Goal: Communication & Community: Ask a question

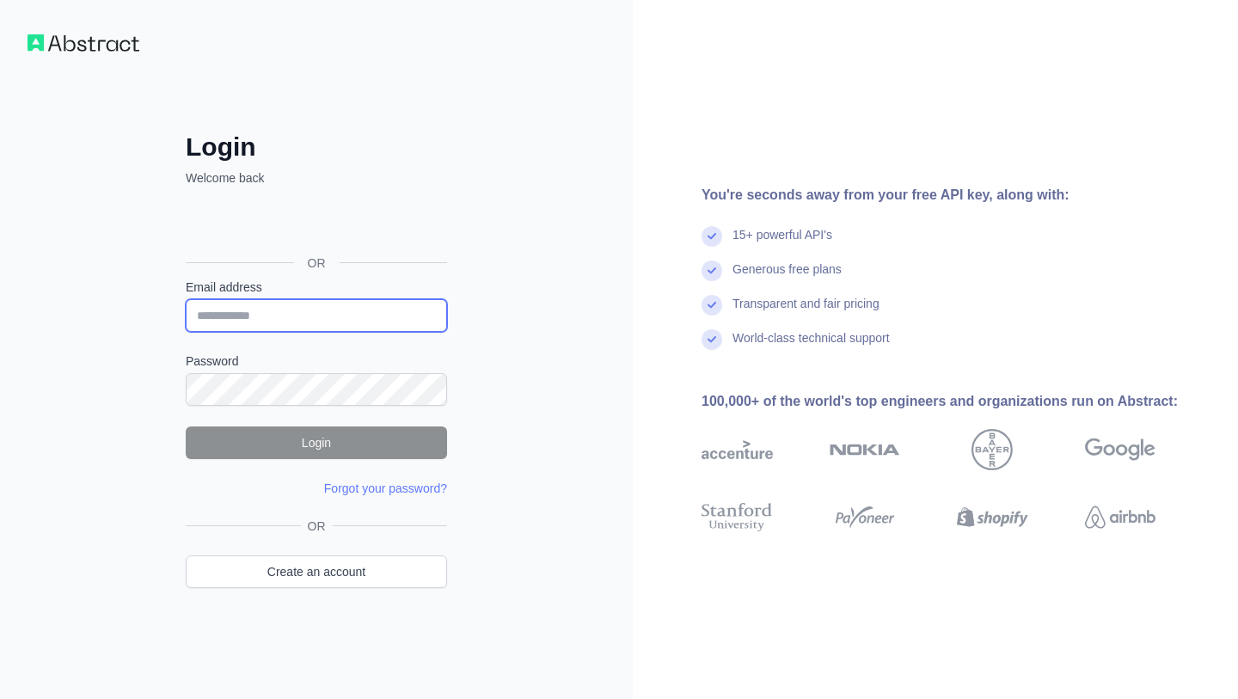
click at [323, 322] on input "Email address" at bounding box center [316, 315] width 261 height 33
type input "**********"
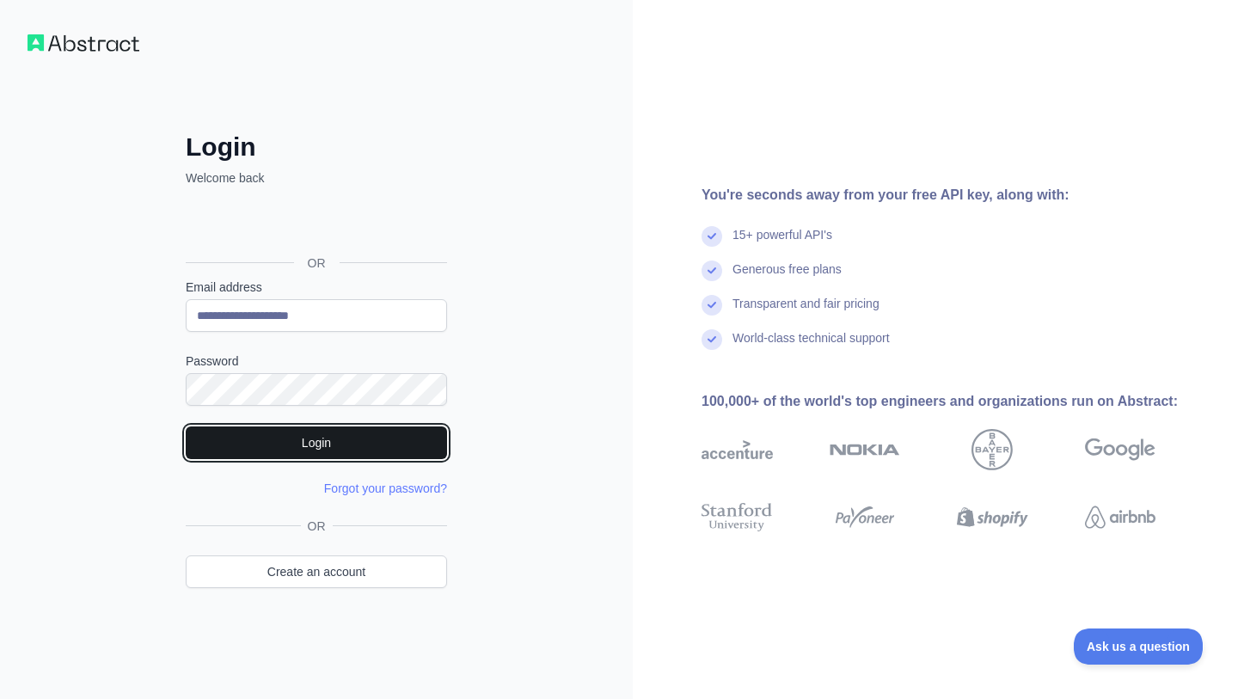
click at [325, 441] on button "Login" at bounding box center [316, 443] width 261 height 33
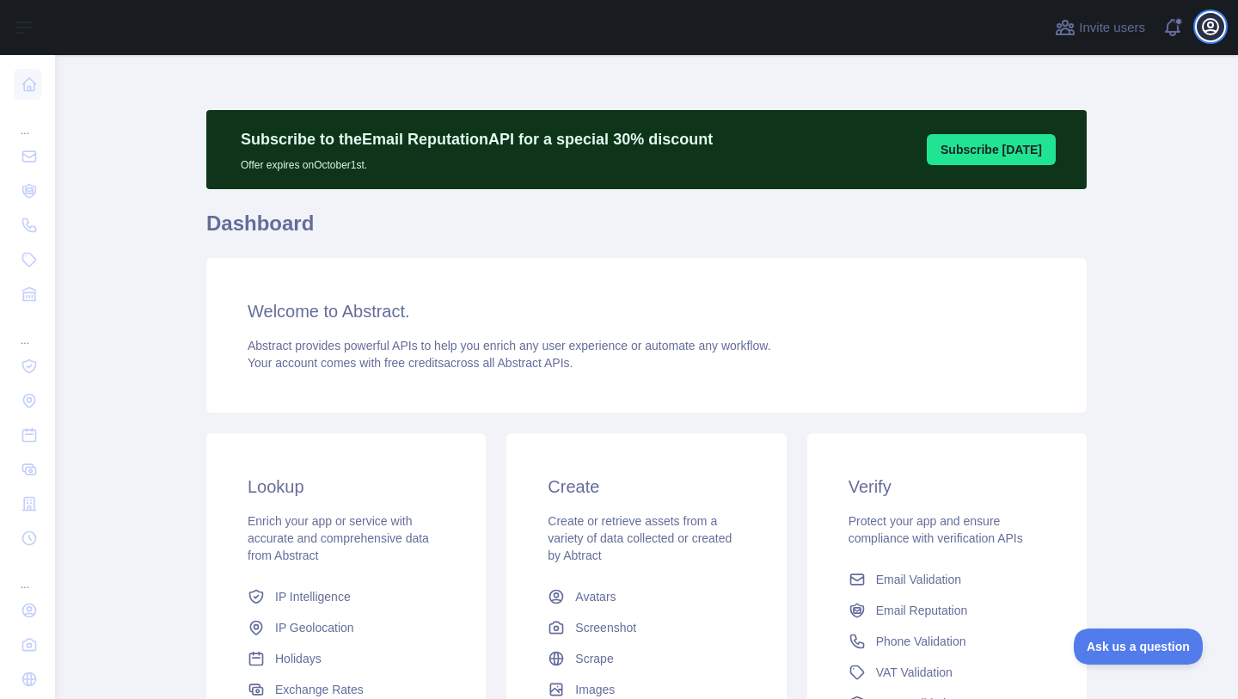
click at [1213, 28] on icon "button" at bounding box center [1210, 26] width 21 height 21
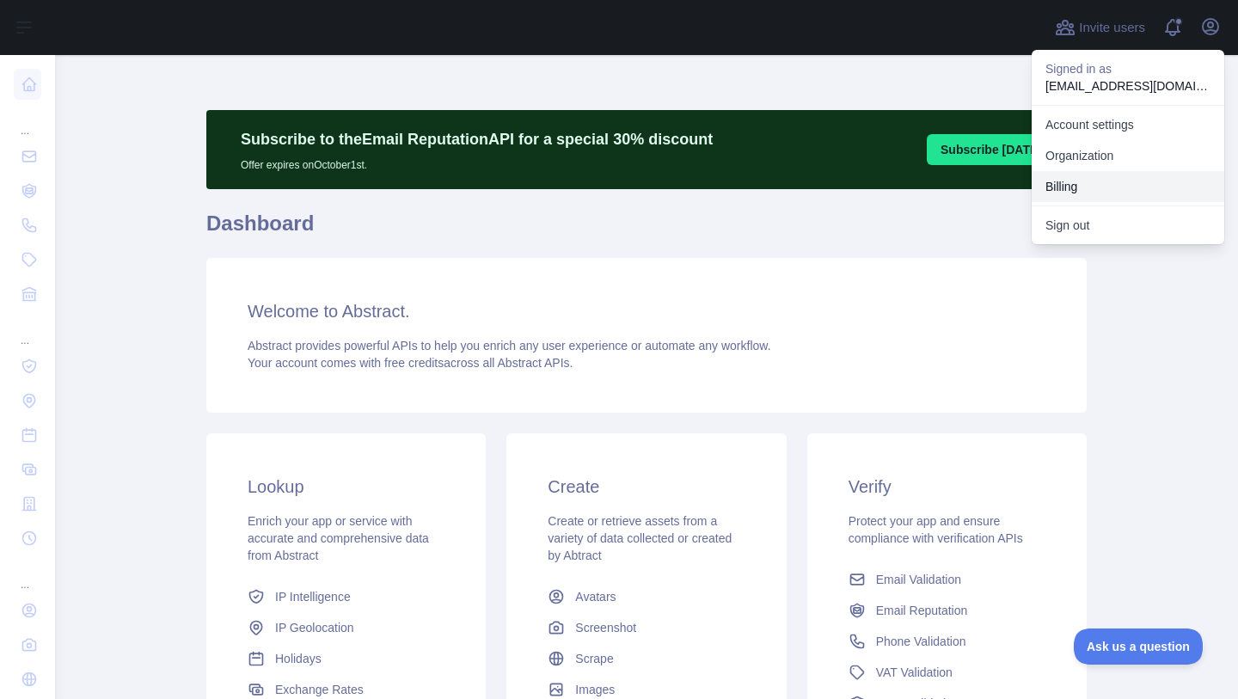
click at [1066, 190] on button "Billing" at bounding box center [1128, 186] width 193 height 31
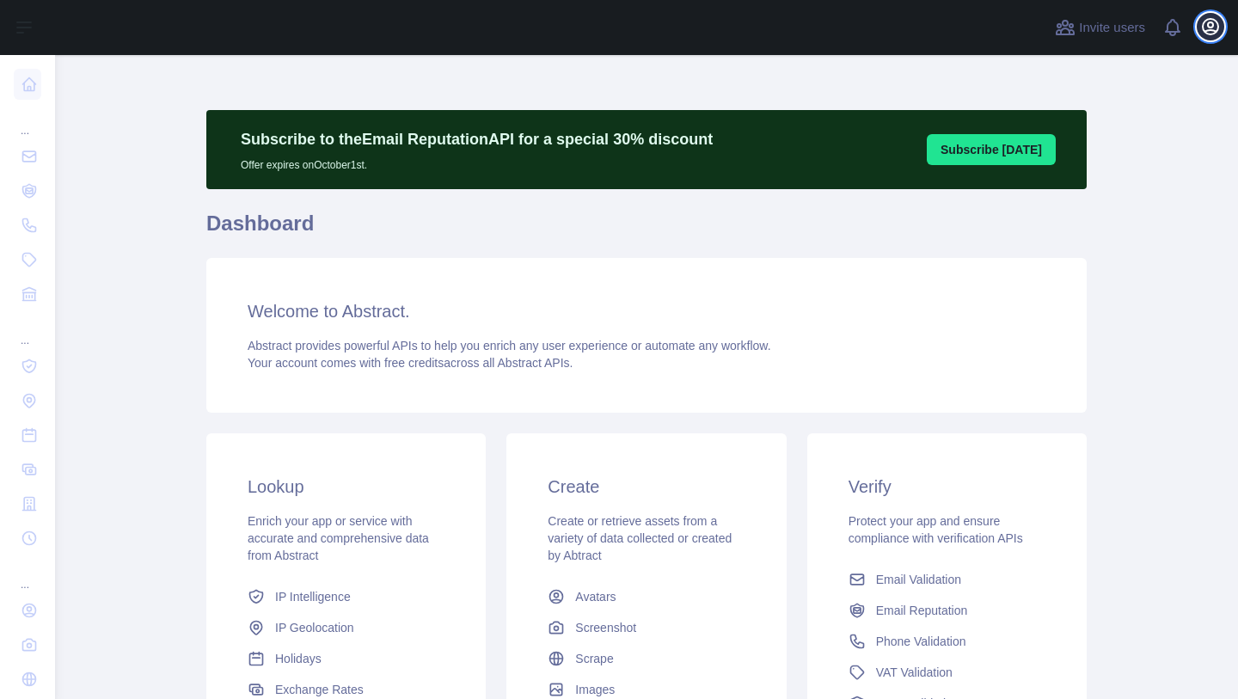
click at [1213, 30] on icon "button" at bounding box center [1210, 26] width 15 height 15
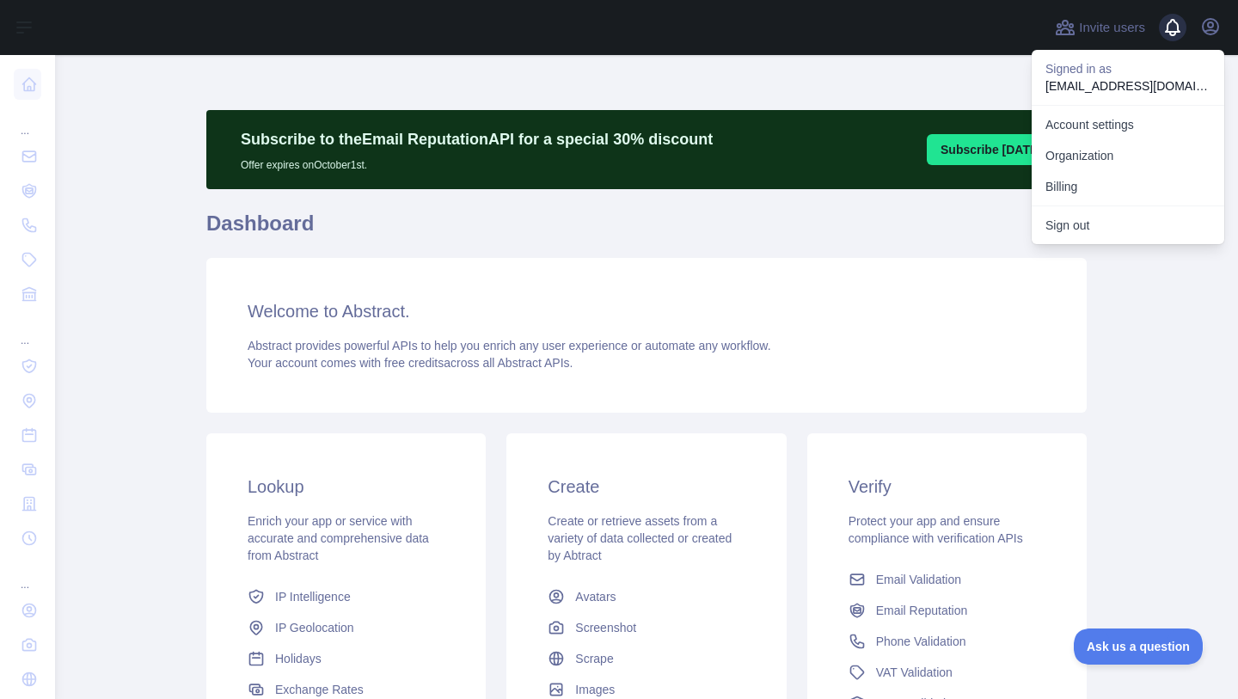
click at [1175, 24] on span at bounding box center [1180, 27] width 34 height 55
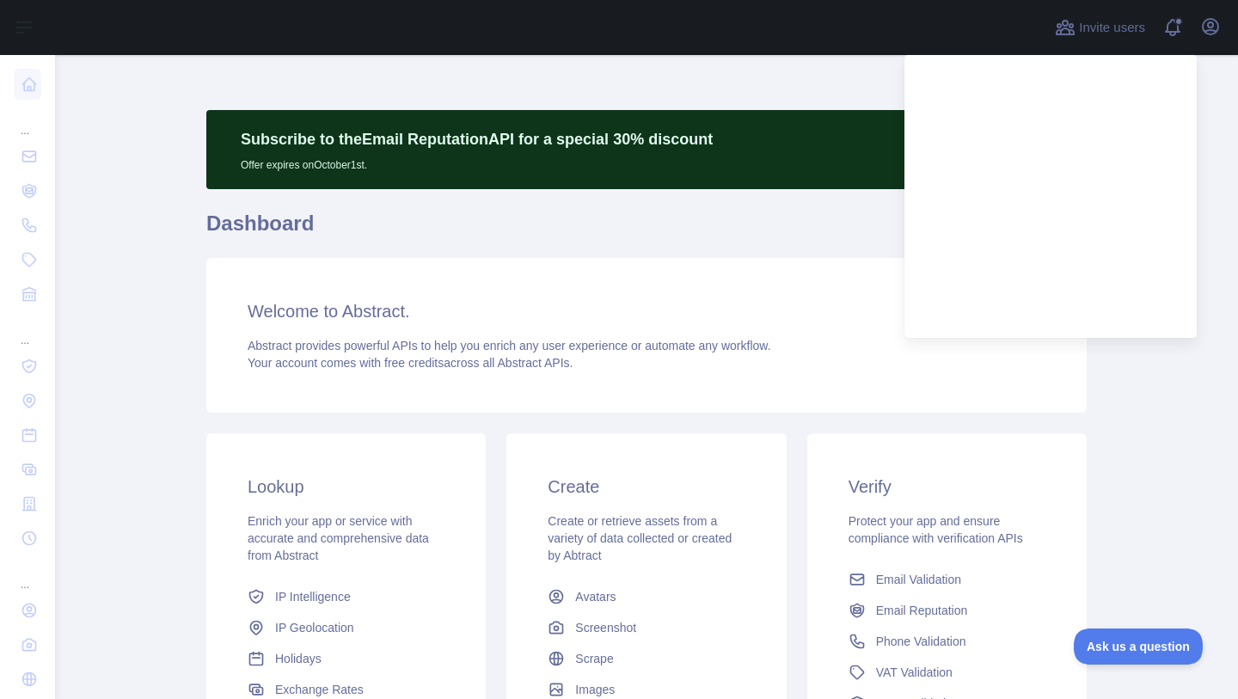
click at [1115, 438] on main "Subscribe to the Email Reputation API for a special 30 % discount Offer expires…" at bounding box center [646, 377] width 1183 height 644
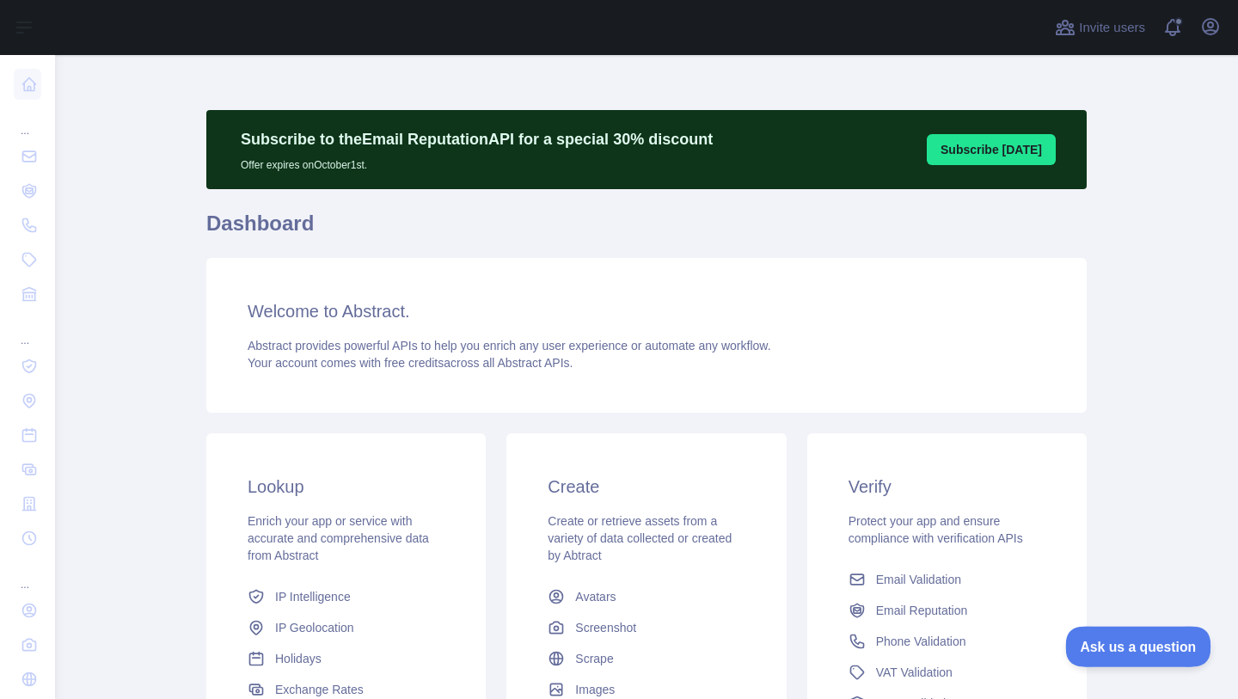
click at [1099, 654] on button "Ask us a question" at bounding box center [1129, 644] width 129 height 36
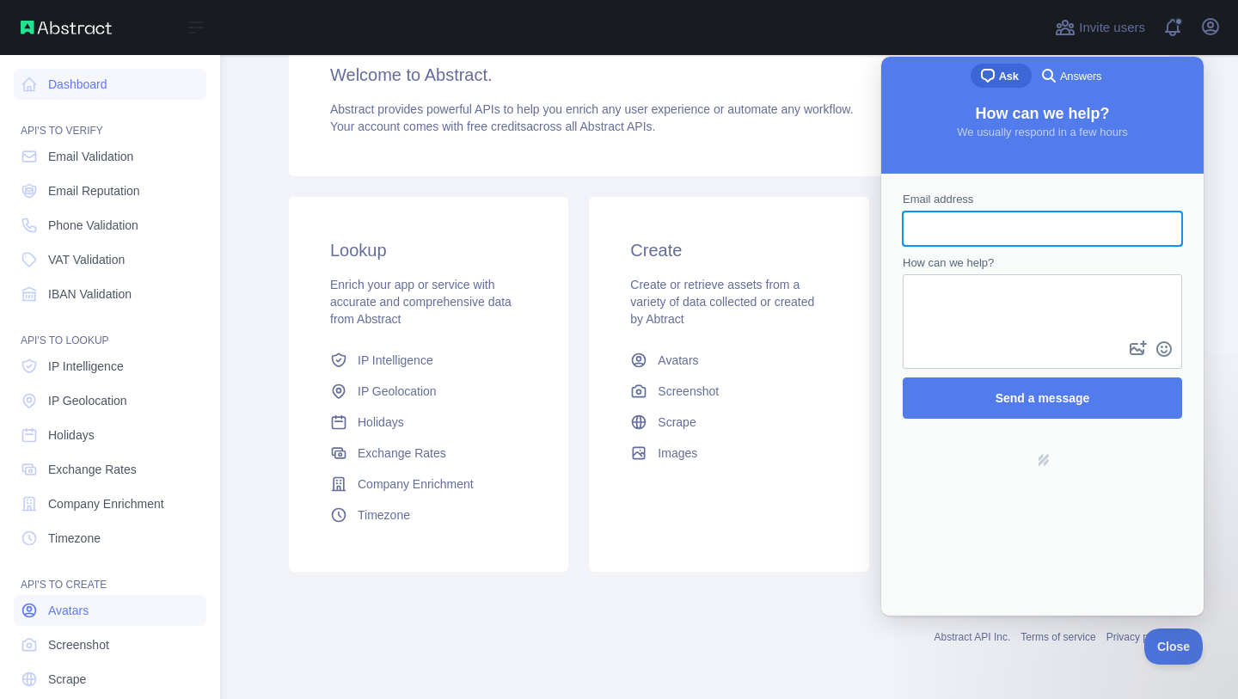
scroll to position [58, 0]
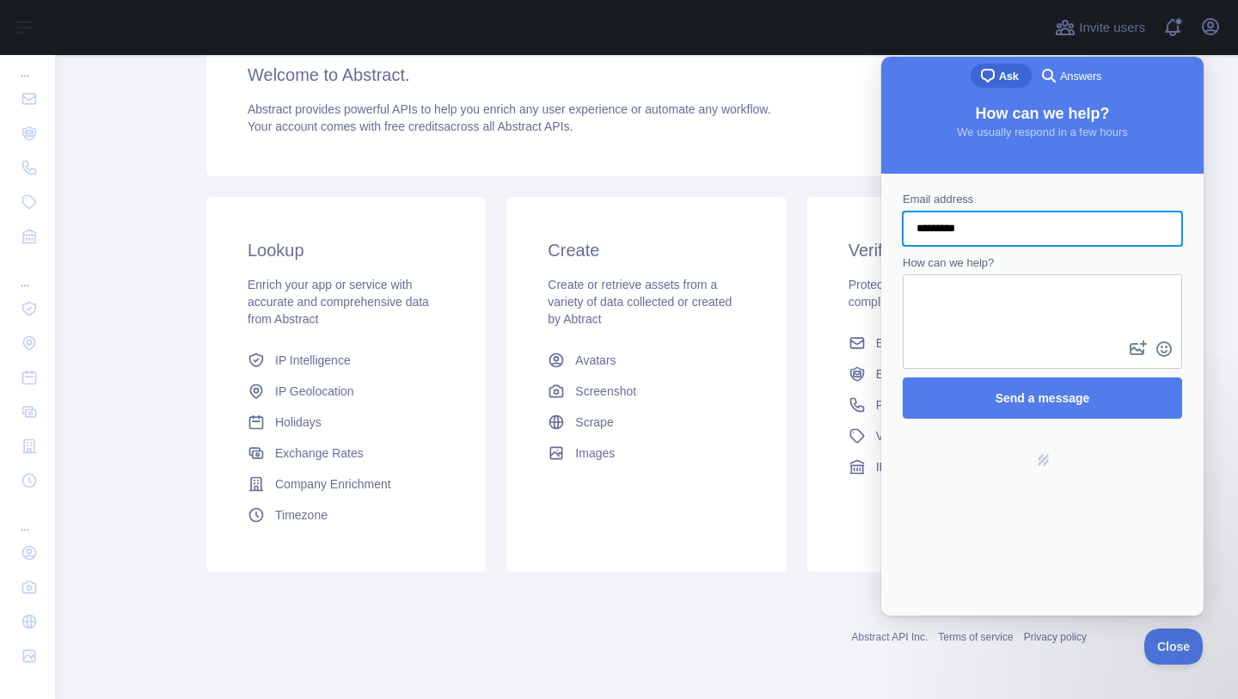
type input "**********"
click at [1014, 317] on textarea "How can we help?" at bounding box center [1043, 306] width 276 height 61
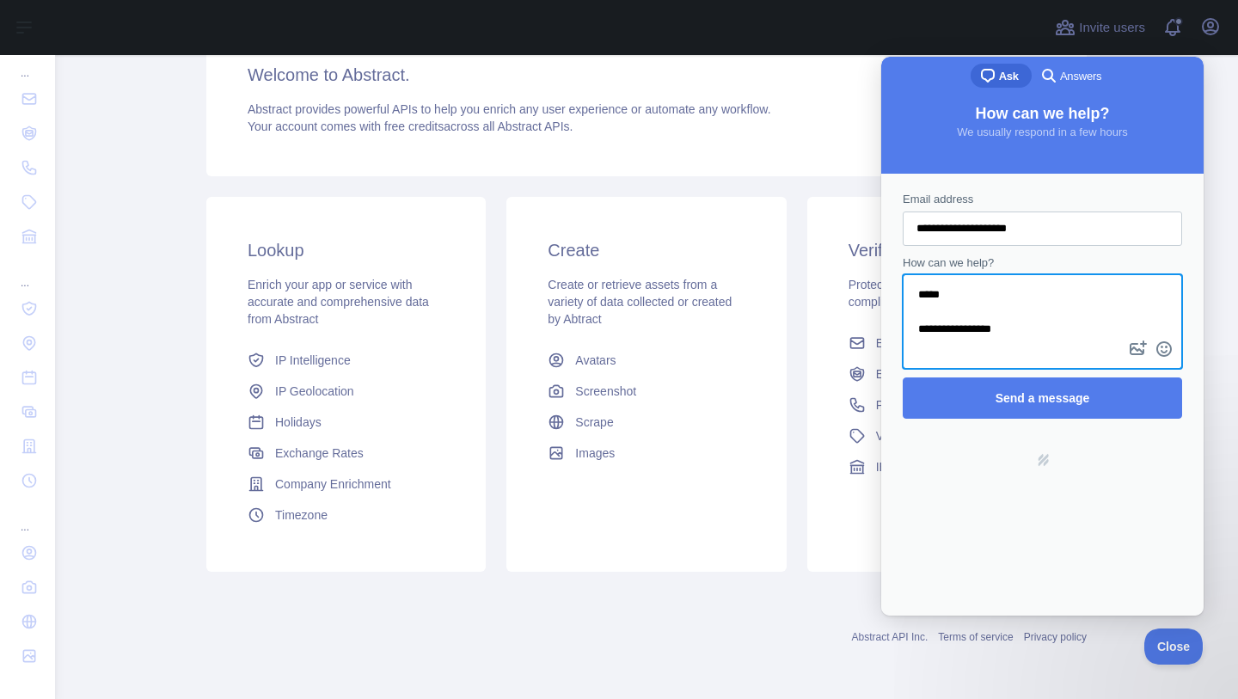
paste textarea "**********"
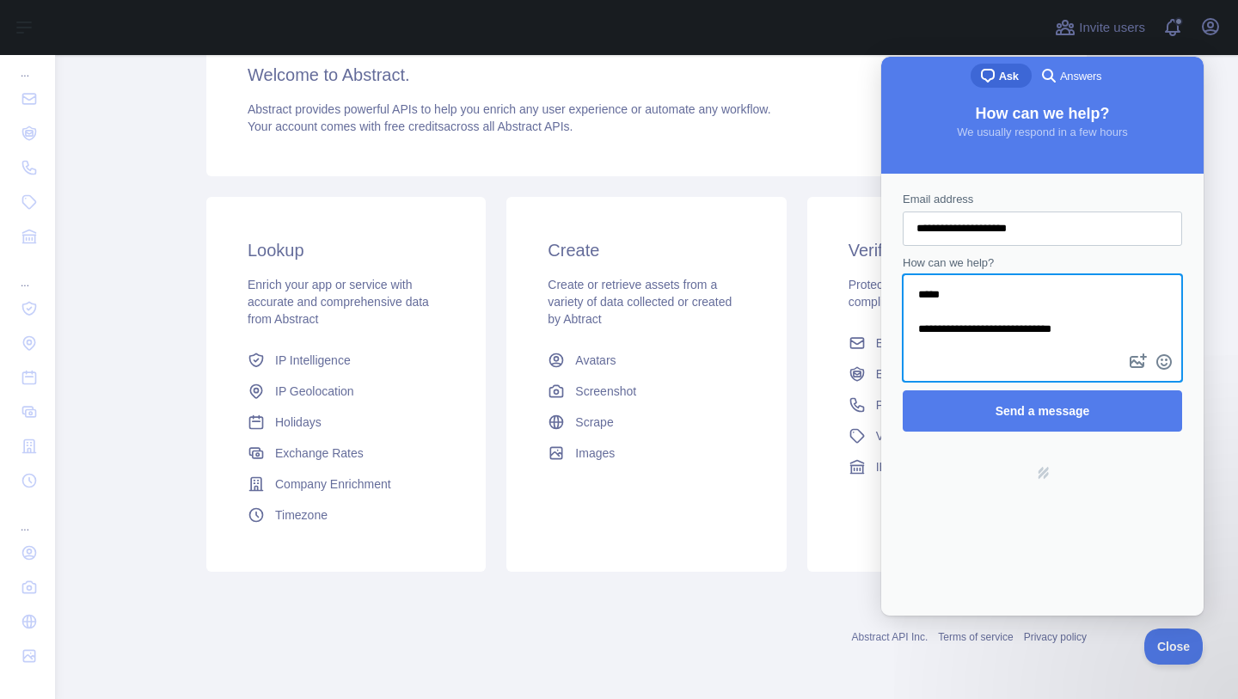
click at [992, 323] on textarea "**********" at bounding box center [1043, 313] width 276 height 74
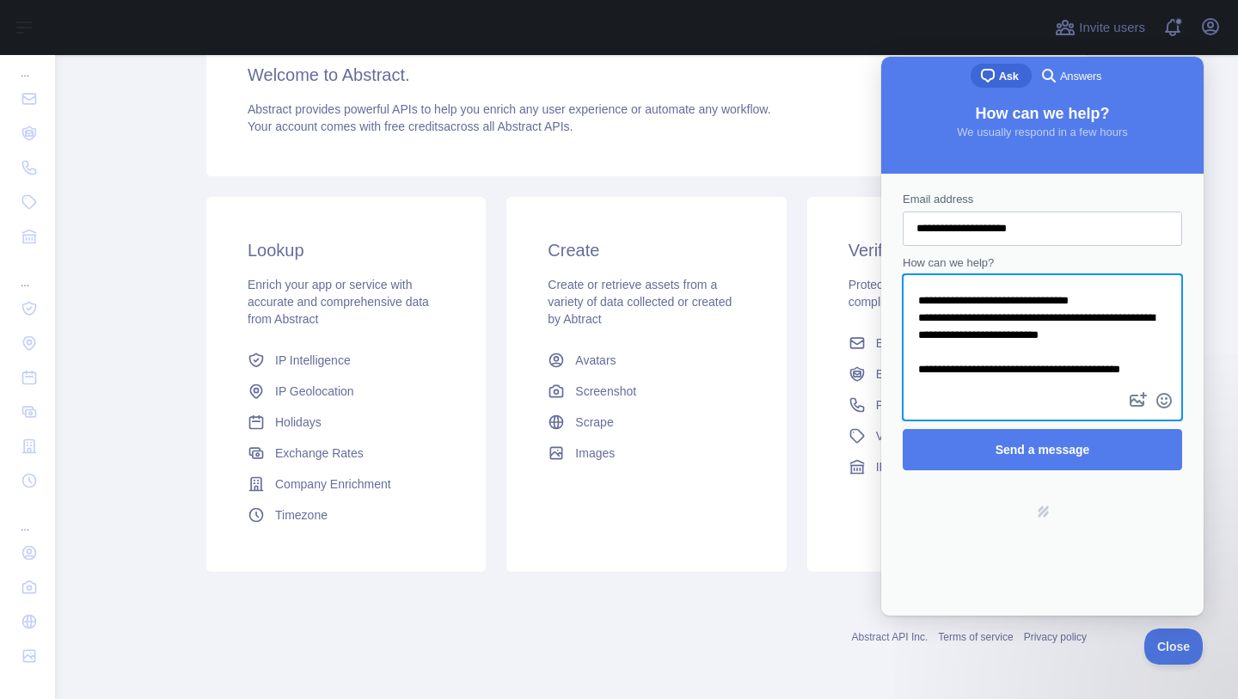
scroll to position [33, 0]
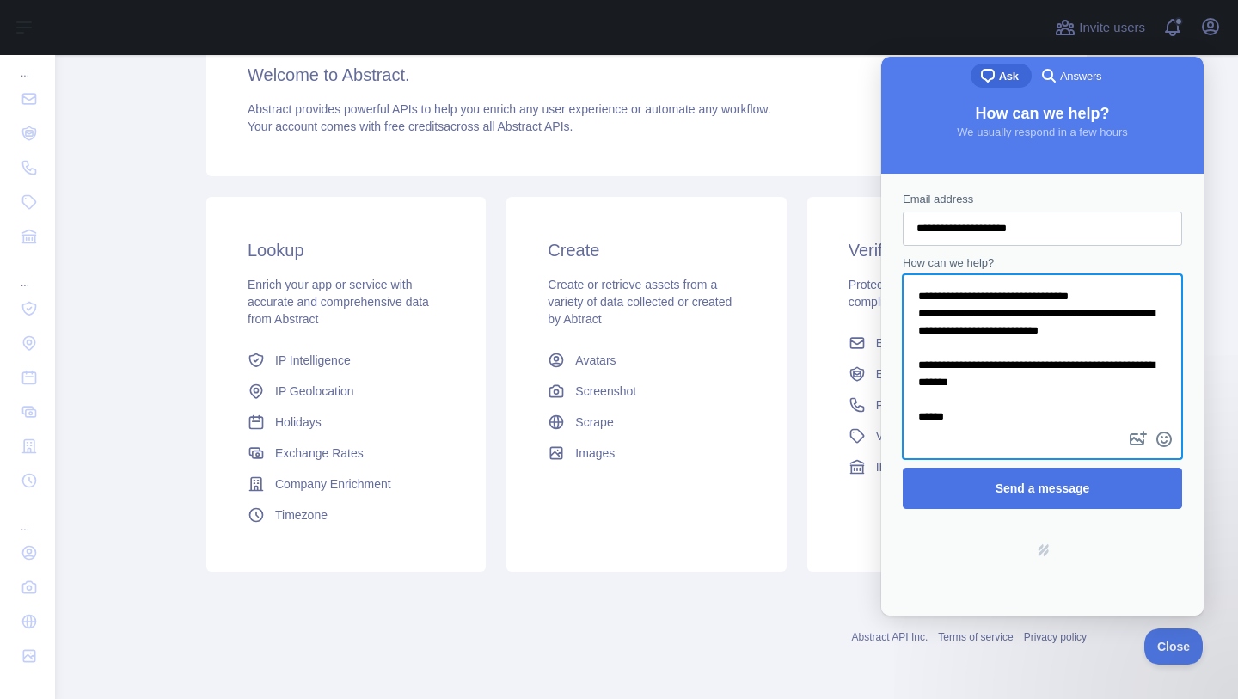
type textarea "**********"
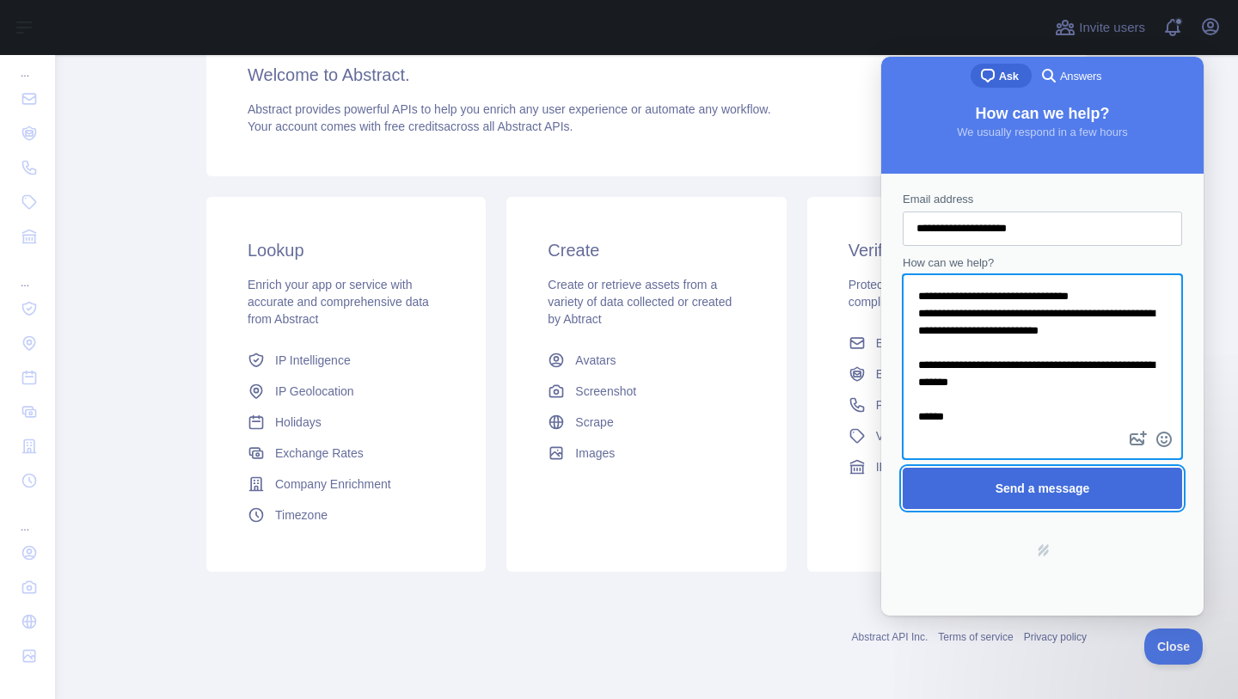
click at [1019, 489] on span "Send a message" at bounding box center [1043, 489] width 95 height 14
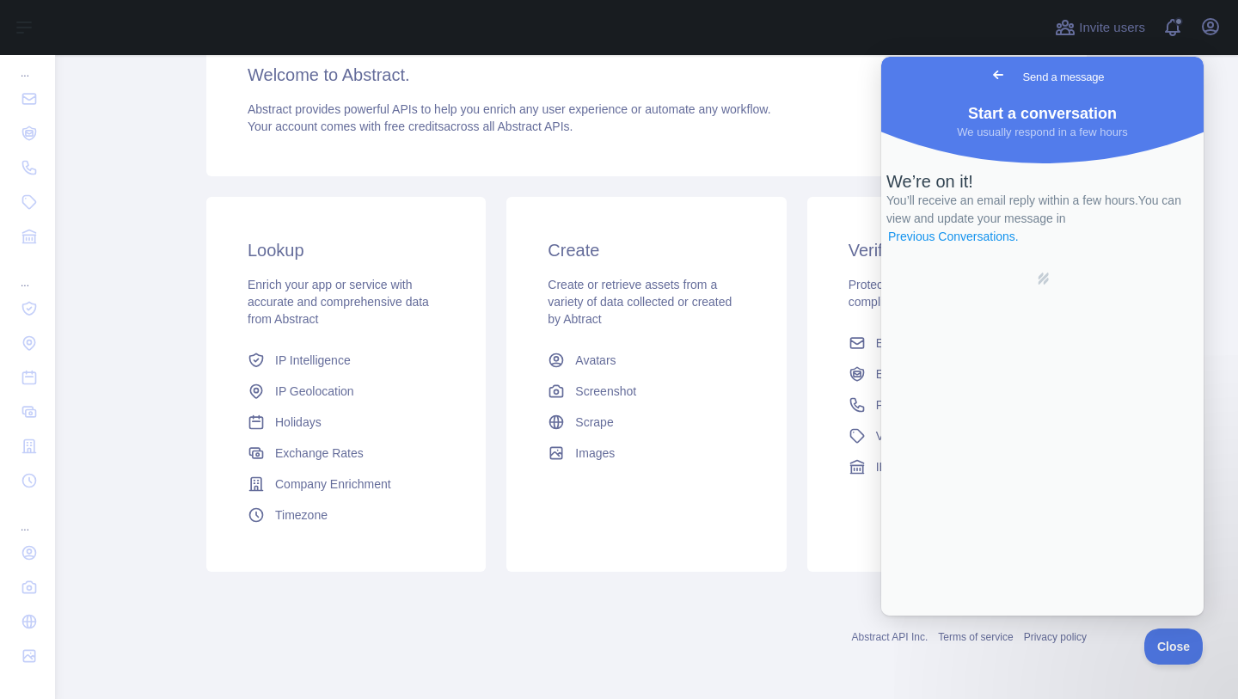
click at [1021, 246] on link "Previous Conversations ." at bounding box center [954, 237] width 134 height 18
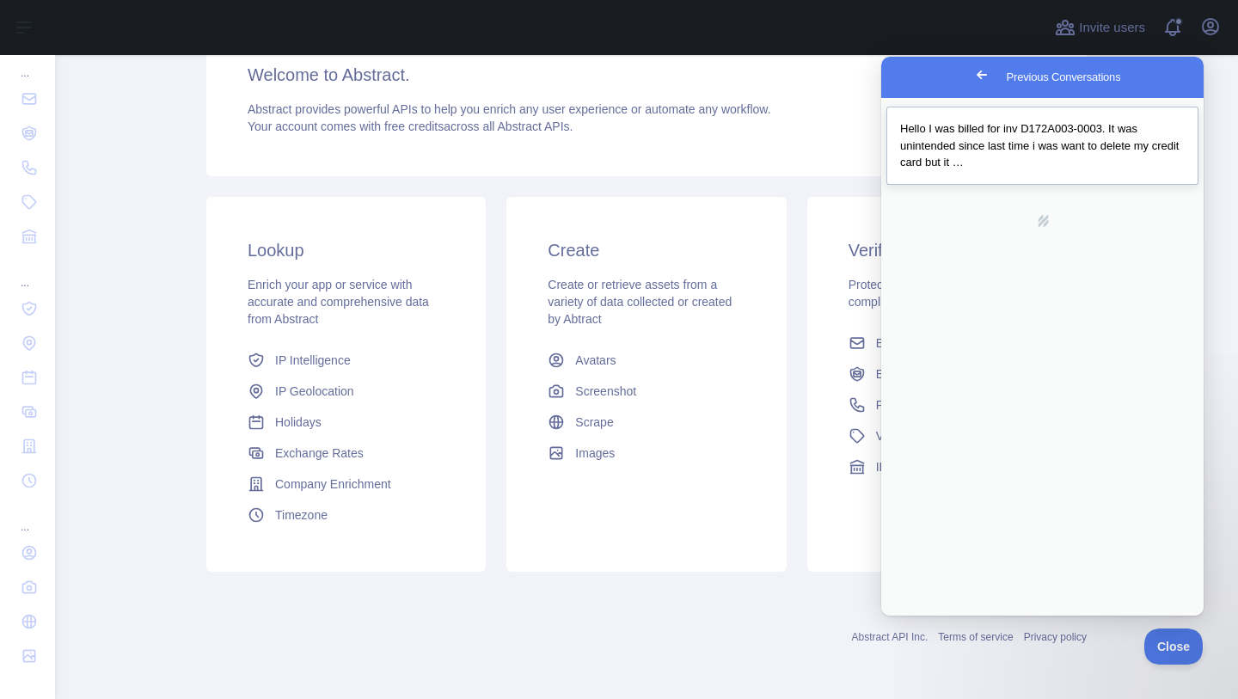
click at [966, 157] on span "Hello I was billed for inv D172A003-0003. It was unintended since last time i w…" at bounding box center [1039, 145] width 279 height 46
click at [817, 197] on div "Verify Protect your app and ensure compliance with verification APIs Email Vali…" at bounding box center [946, 360] width 279 height 327
click at [515, 81] on h3 "Welcome to Abstract." at bounding box center [647, 75] width 798 height 24
click at [636, 115] on span "Abstract provides powerful APIs to help you enrich any user experience or autom…" at bounding box center [510, 109] width 524 height 14
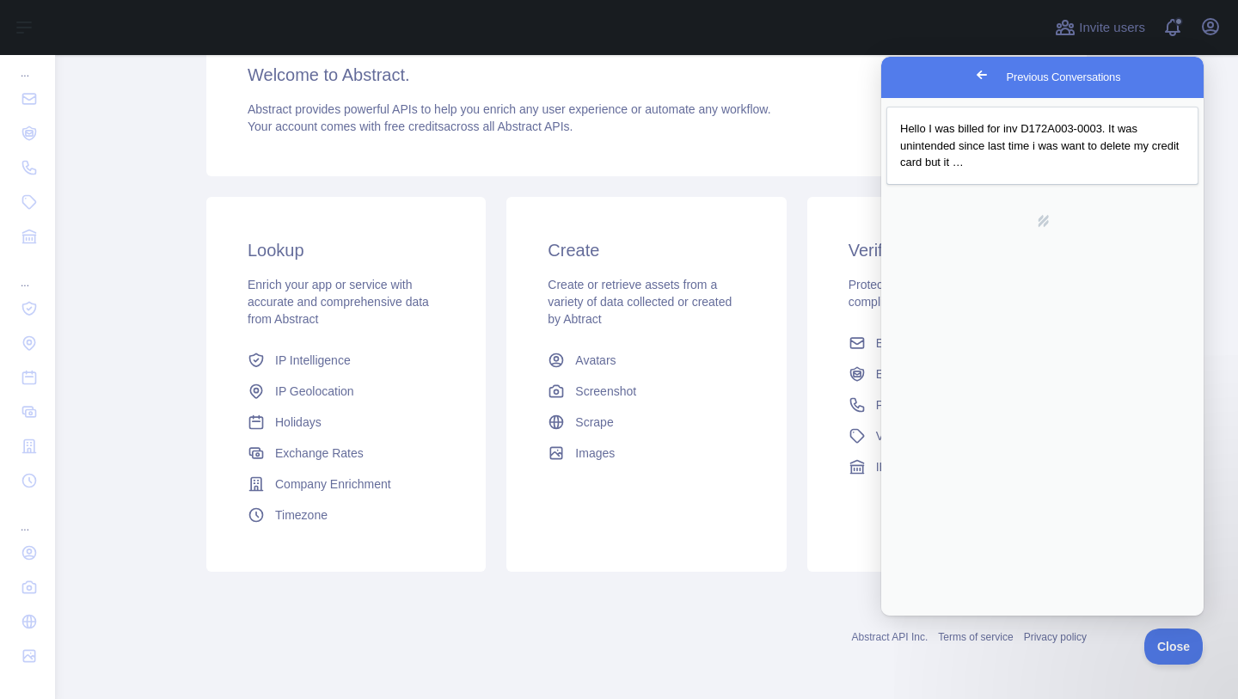
click at [636, 115] on span "Abstract provides powerful APIs to help you enrich any user experience or autom…" at bounding box center [510, 109] width 524 height 14
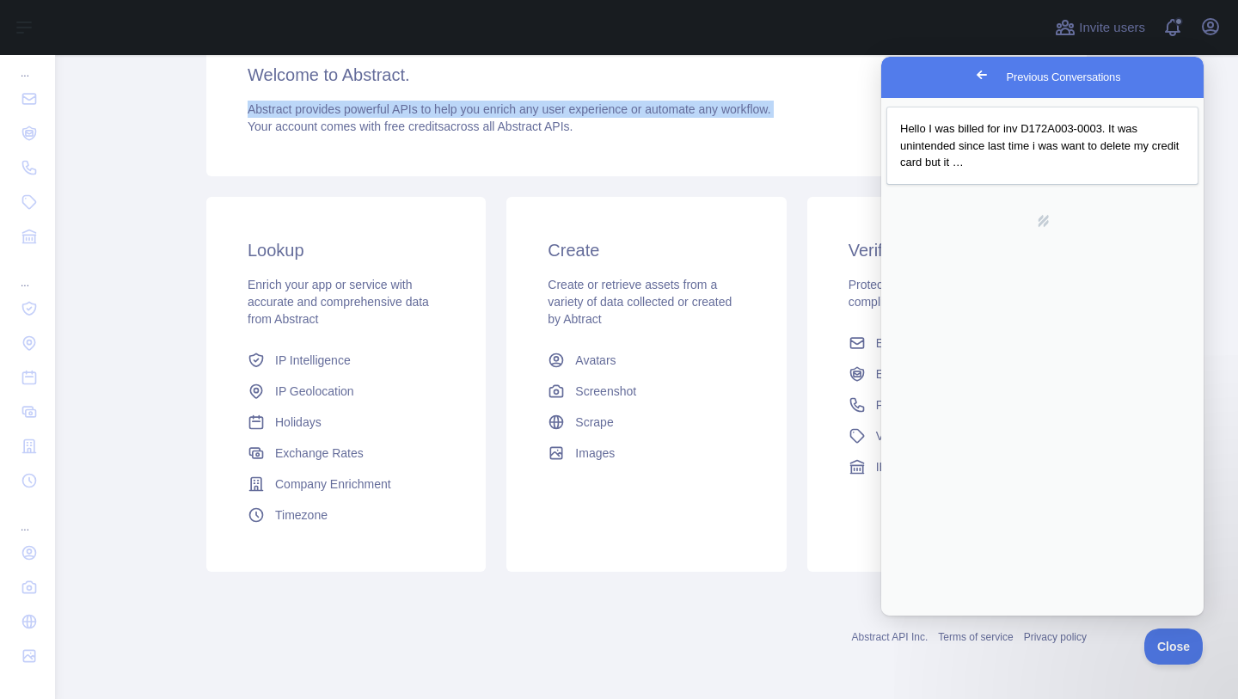
click at [622, 128] on div "Abstract provides powerful APIs to help you enrich any user experience or autom…" at bounding box center [647, 118] width 798 height 34
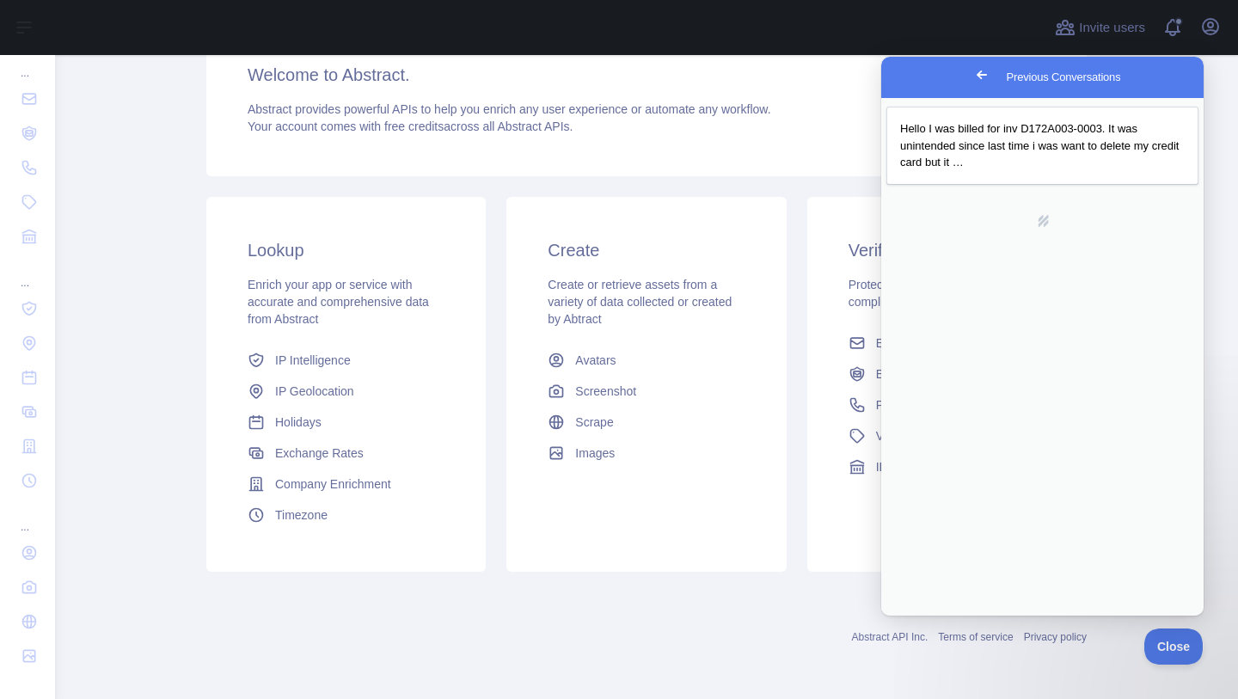
click at [622, 128] on div "Abstract provides powerful APIs to help you enrich any user experience or autom…" at bounding box center [647, 118] width 798 height 34
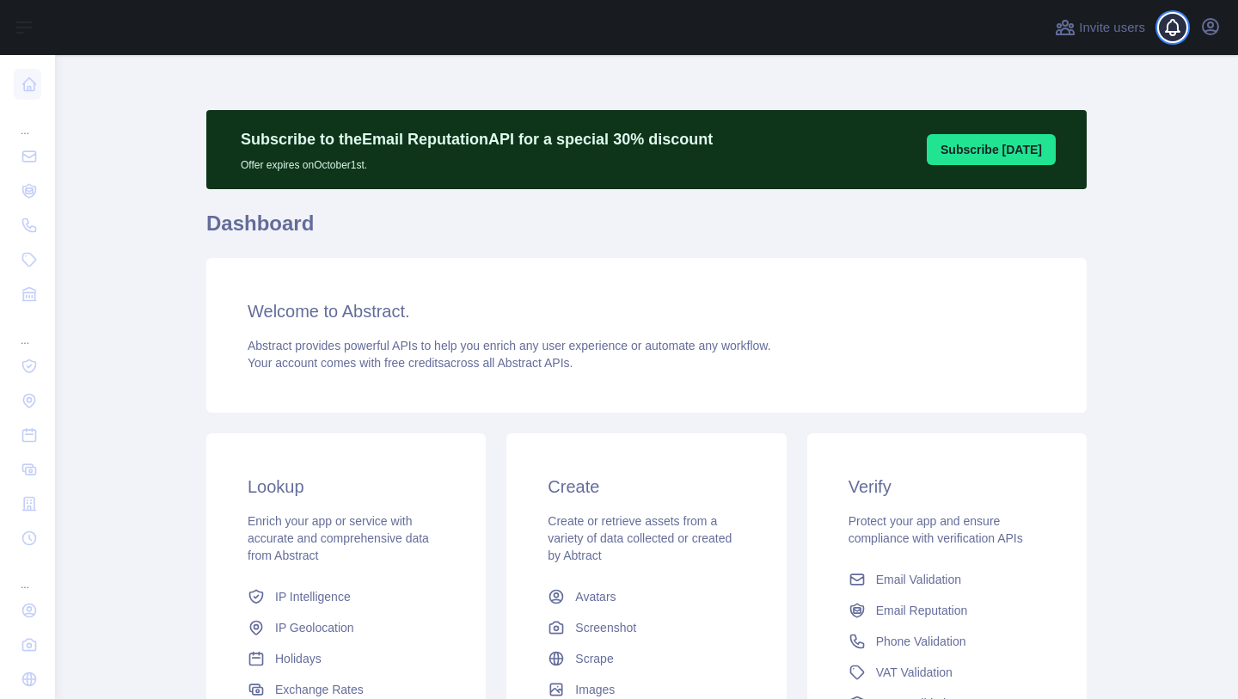
click at [1176, 28] on span at bounding box center [1180, 27] width 34 height 55
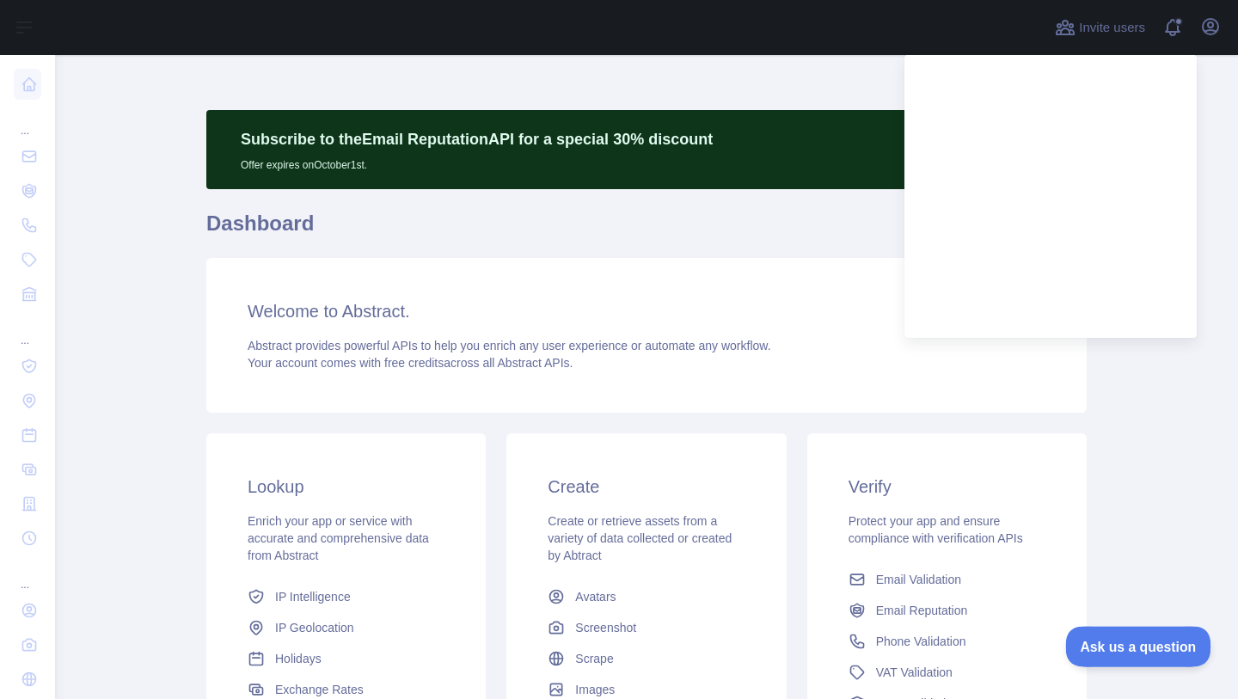
click at [1114, 652] on button "Ask us a question" at bounding box center [1129, 644] width 129 height 36
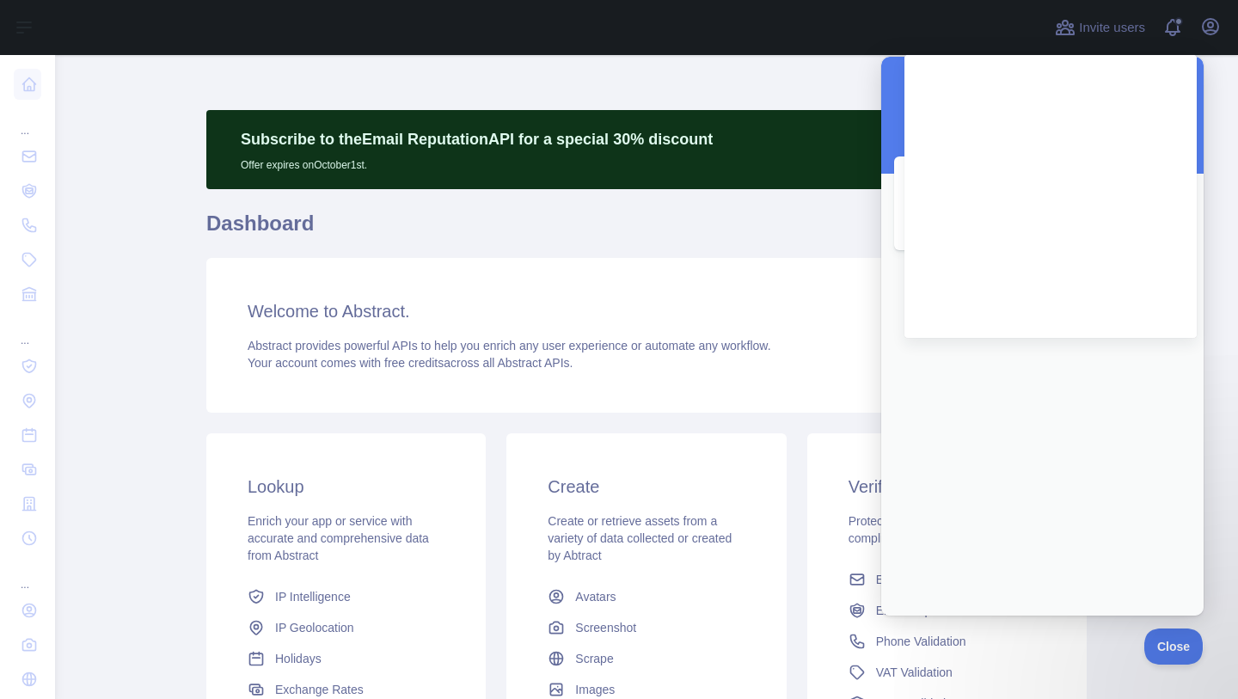
click at [1078, 445] on div "Email No time to wait around? We usually respond within a few hours" at bounding box center [1043, 369] width 312 height 425
click at [1163, 26] on span at bounding box center [1180, 27] width 34 height 55
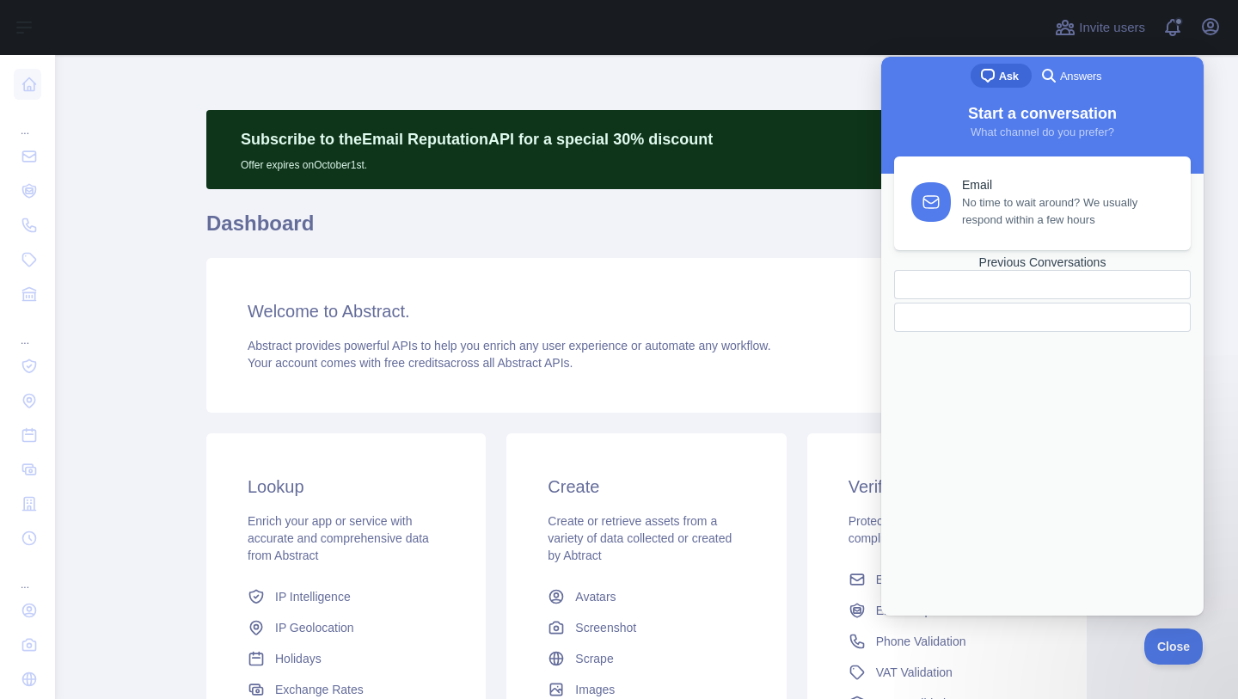
click at [1016, 270] on div "Previous Conversations" at bounding box center [1042, 262] width 297 height 15
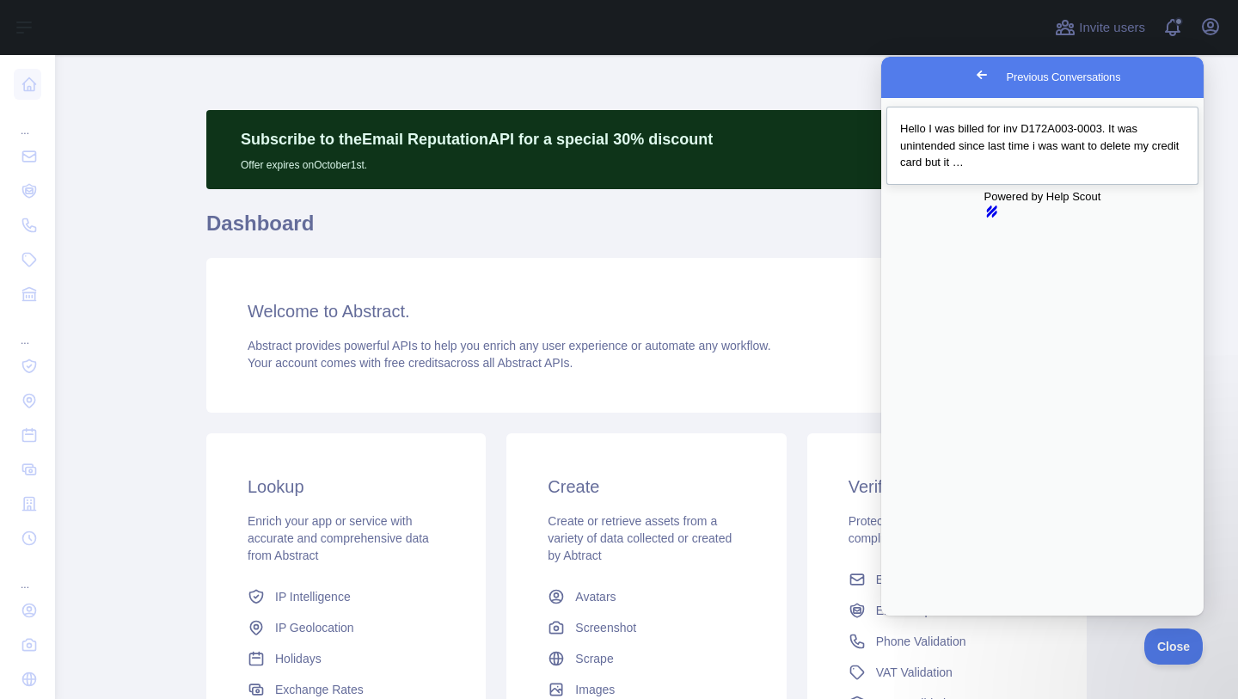
click at [1045, 171] on div "Previous Conversations" at bounding box center [1042, 171] width 285 height 0
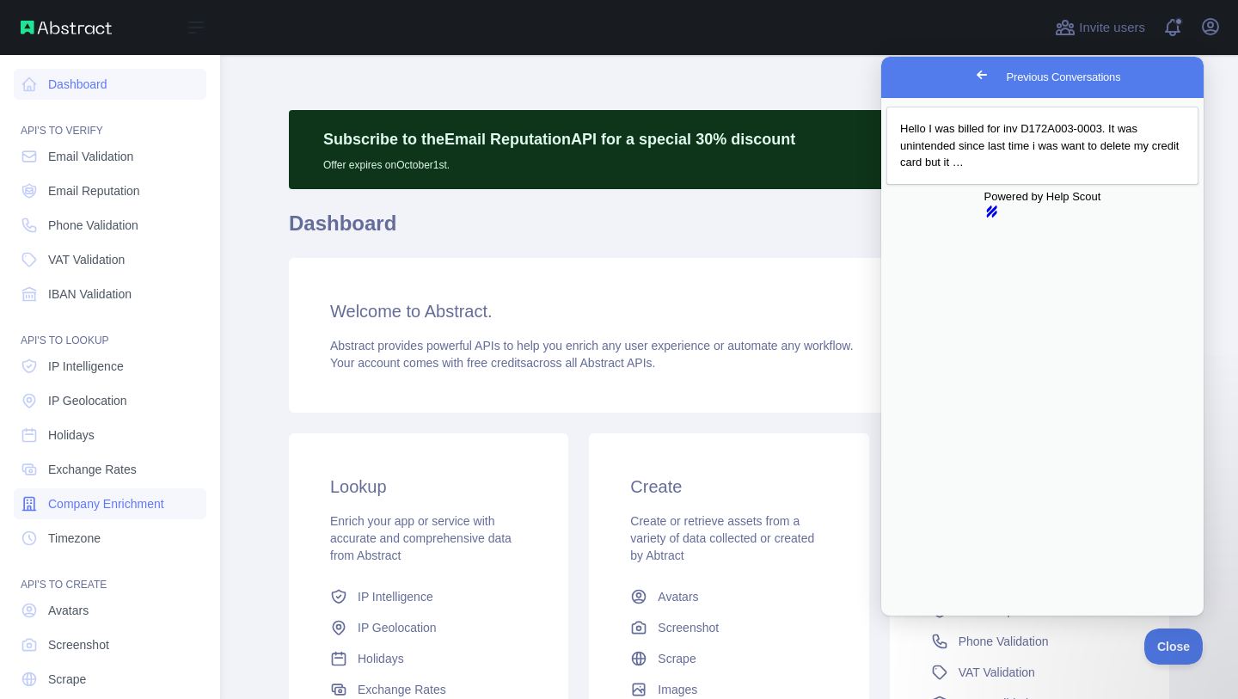
scroll to position [58, 0]
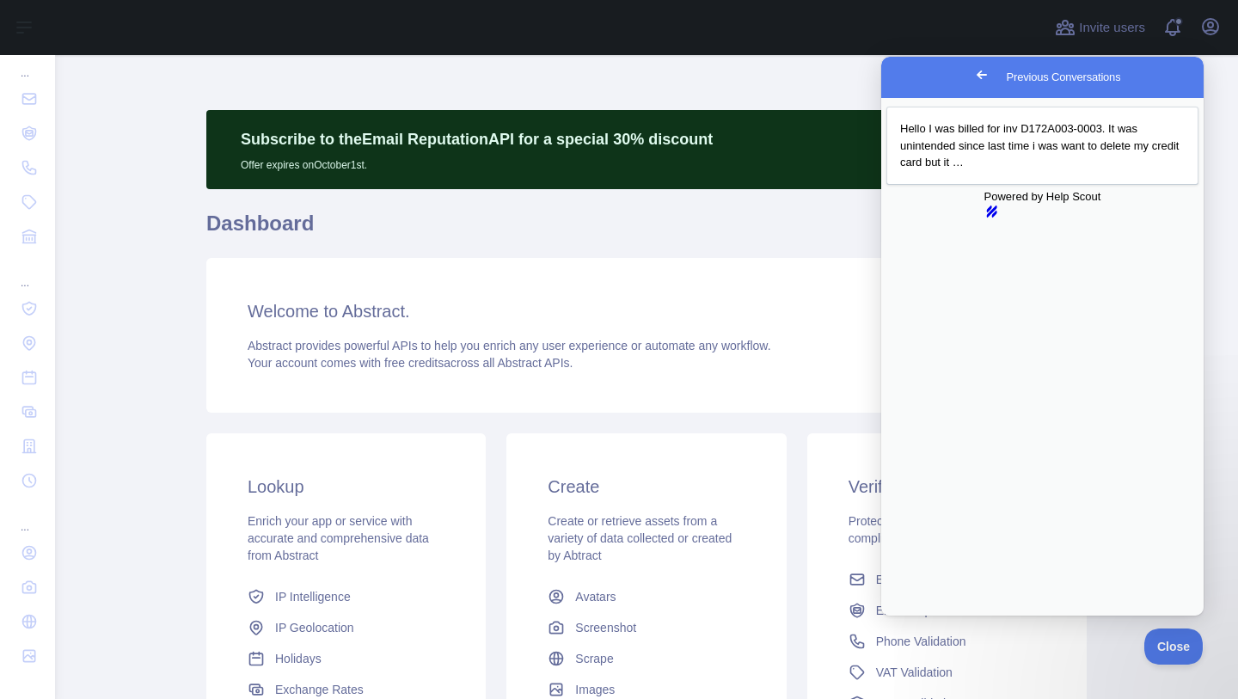
click at [1222, 18] on div "Open user menu" at bounding box center [1211, 28] width 28 height 30
click at [1211, 31] on icon "button" at bounding box center [1210, 26] width 21 height 21
click at [913, 617] on button "Close" at bounding box center [897, 628] width 31 height 22
click at [972, 81] on span "Go back" at bounding box center [982, 74] width 21 height 21
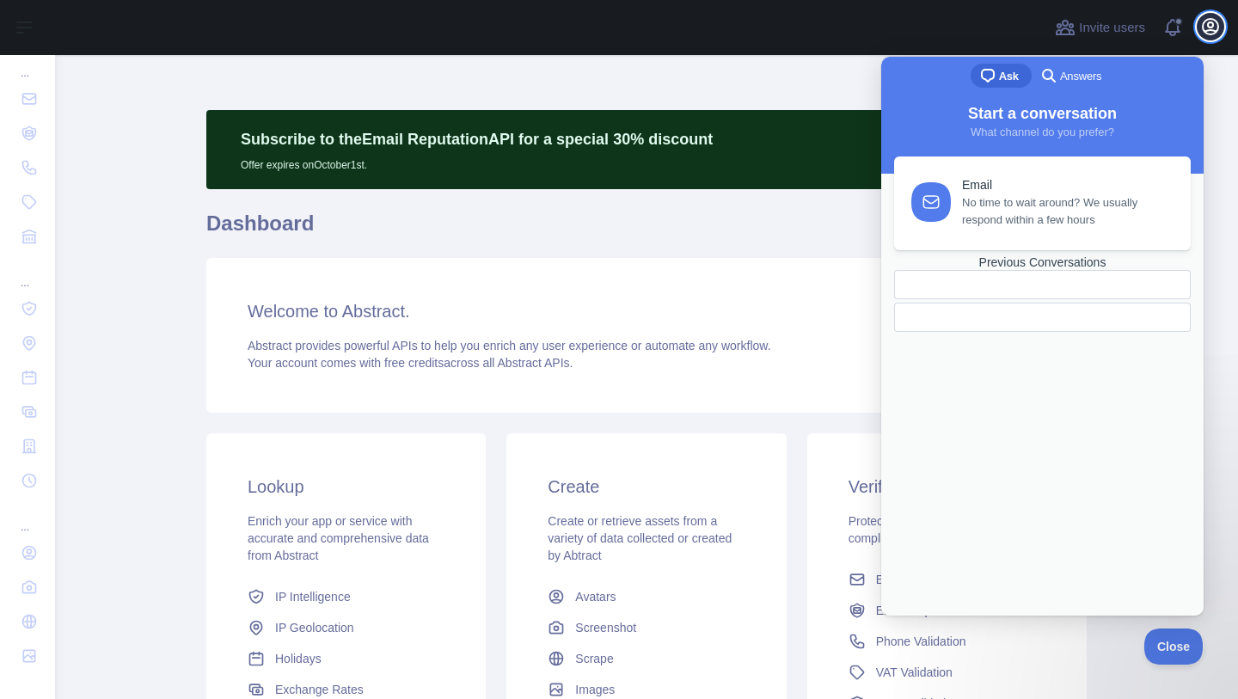
click at [1216, 29] on icon "button" at bounding box center [1210, 26] width 21 height 21
click at [1164, 646] on span "Close" at bounding box center [1169, 644] width 58 height 12
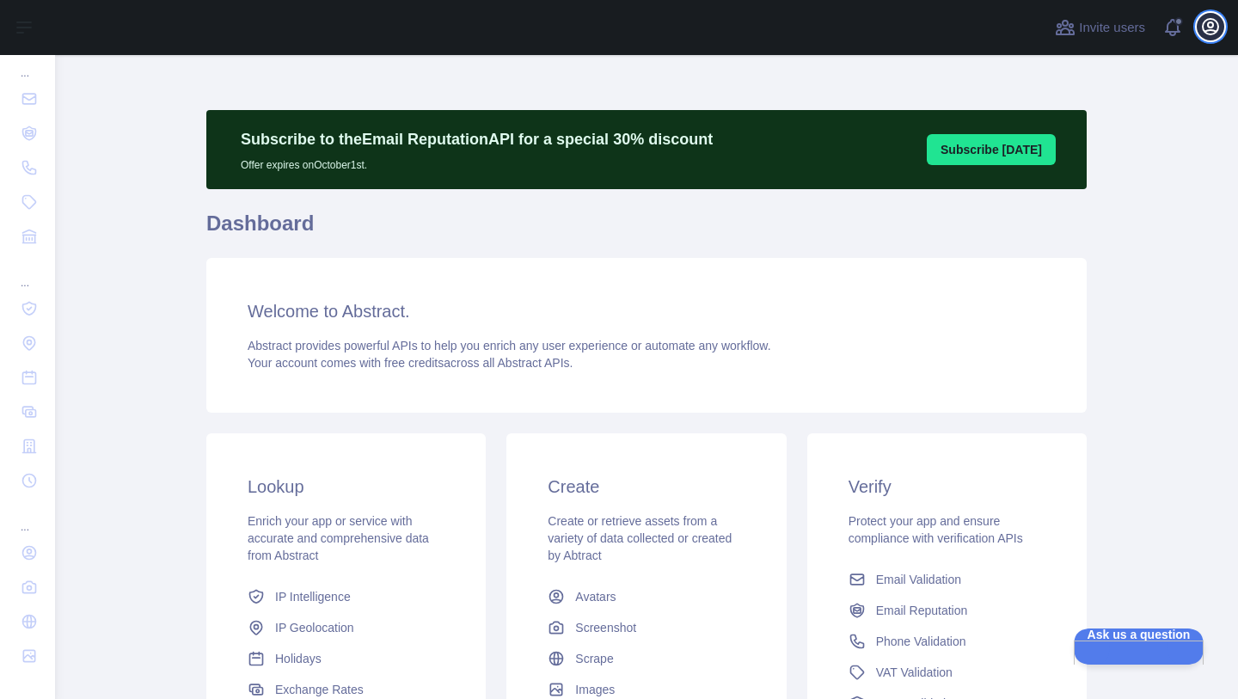
click at [1212, 28] on icon "button" at bounding box center [1210, 26] width 21 height 21
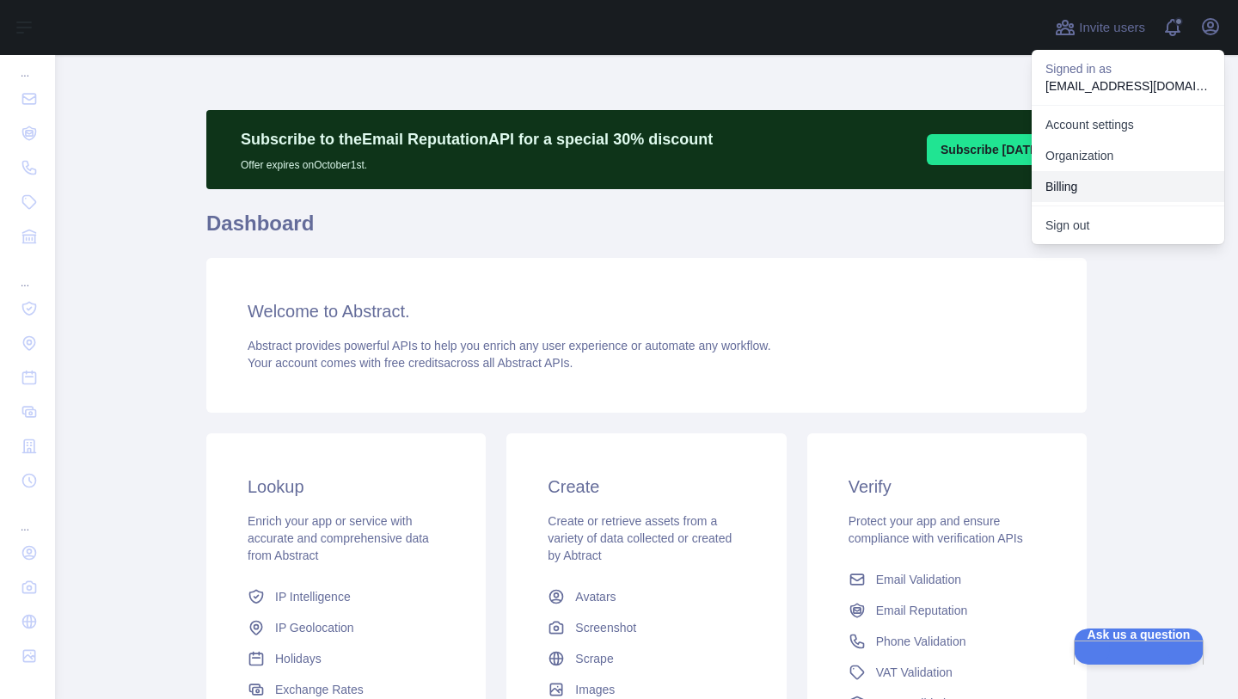
click at [1062, 181] on button "Billing" at bounding box center [1128, 186] width 193 height 31
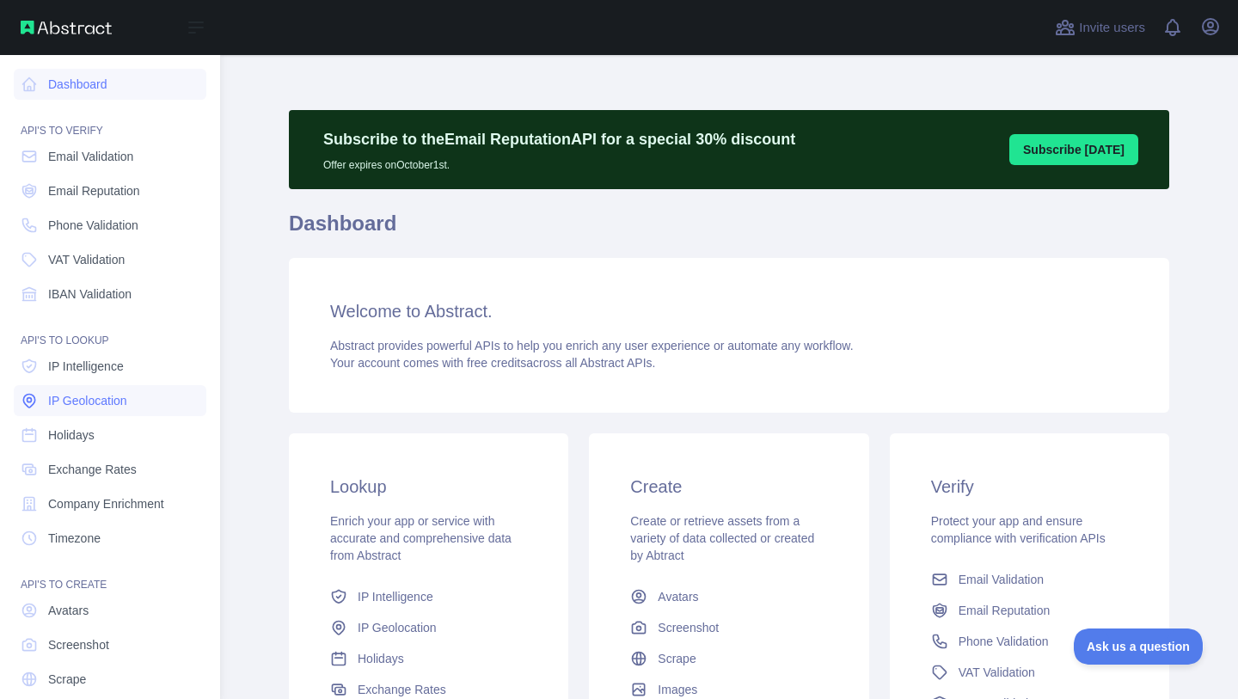
scroll to position [58, 0]
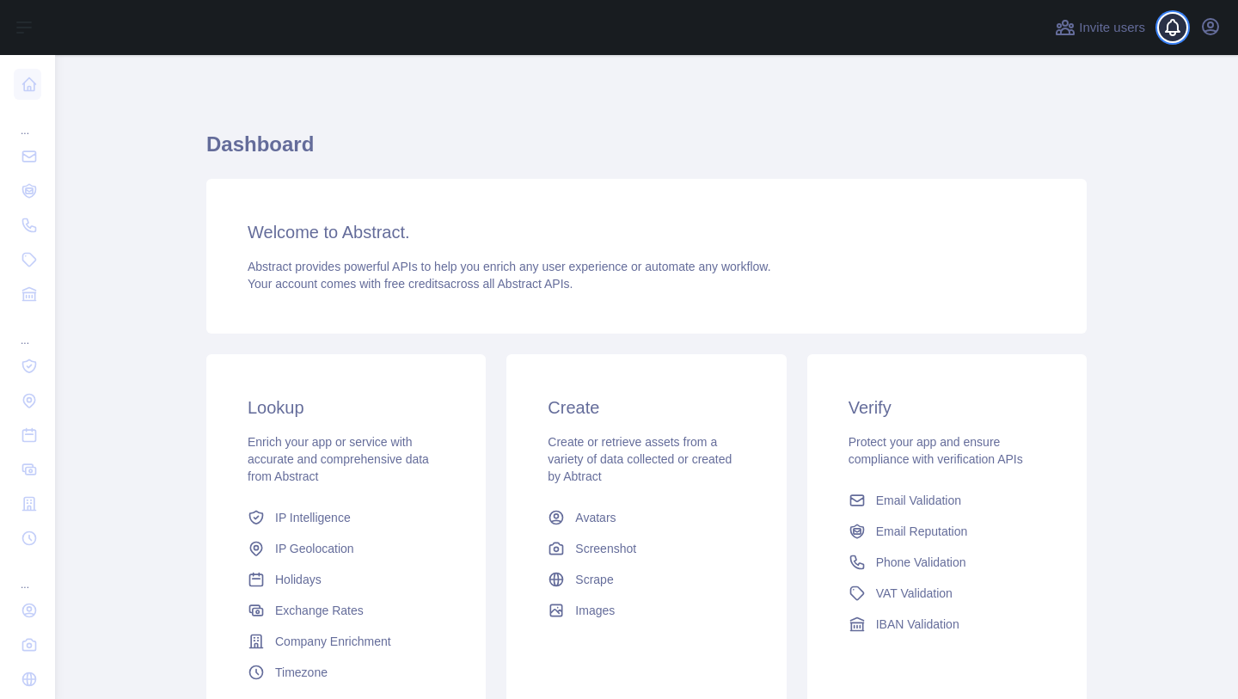
click at [1175, 32] on span at bounding box center [1180, 27] width 34 height 55
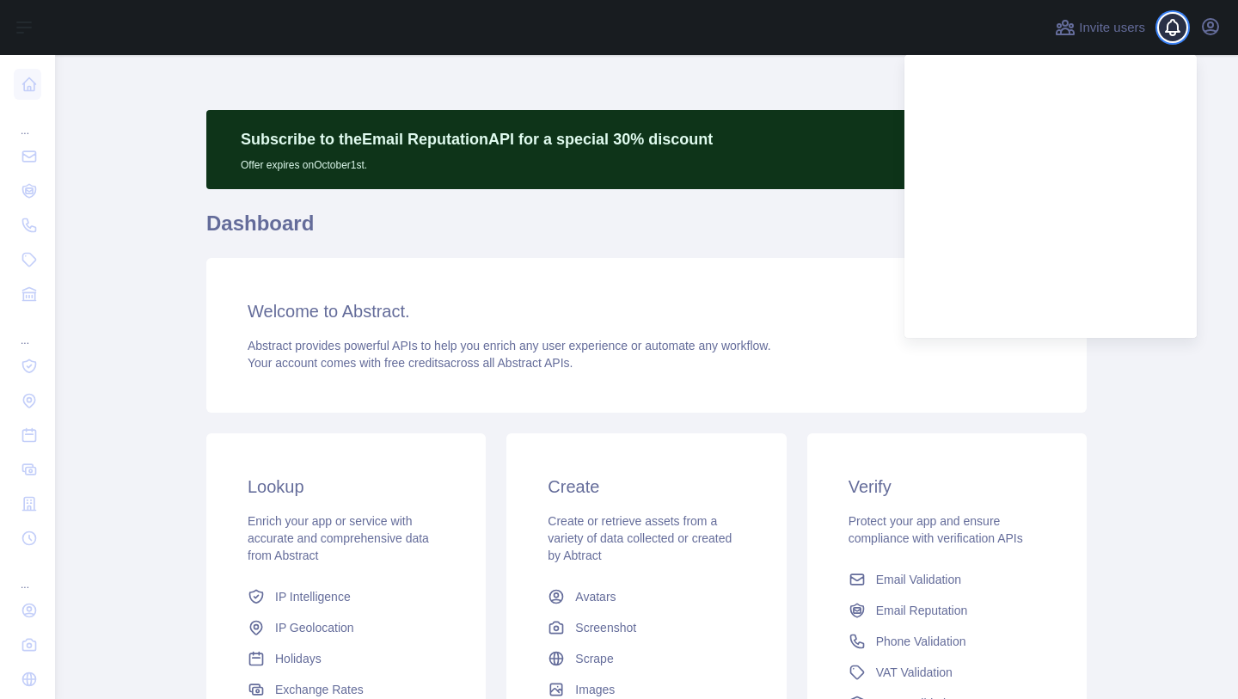
click at [1174, 32] on span at bounding box center [1180, 27] width 34 height 55
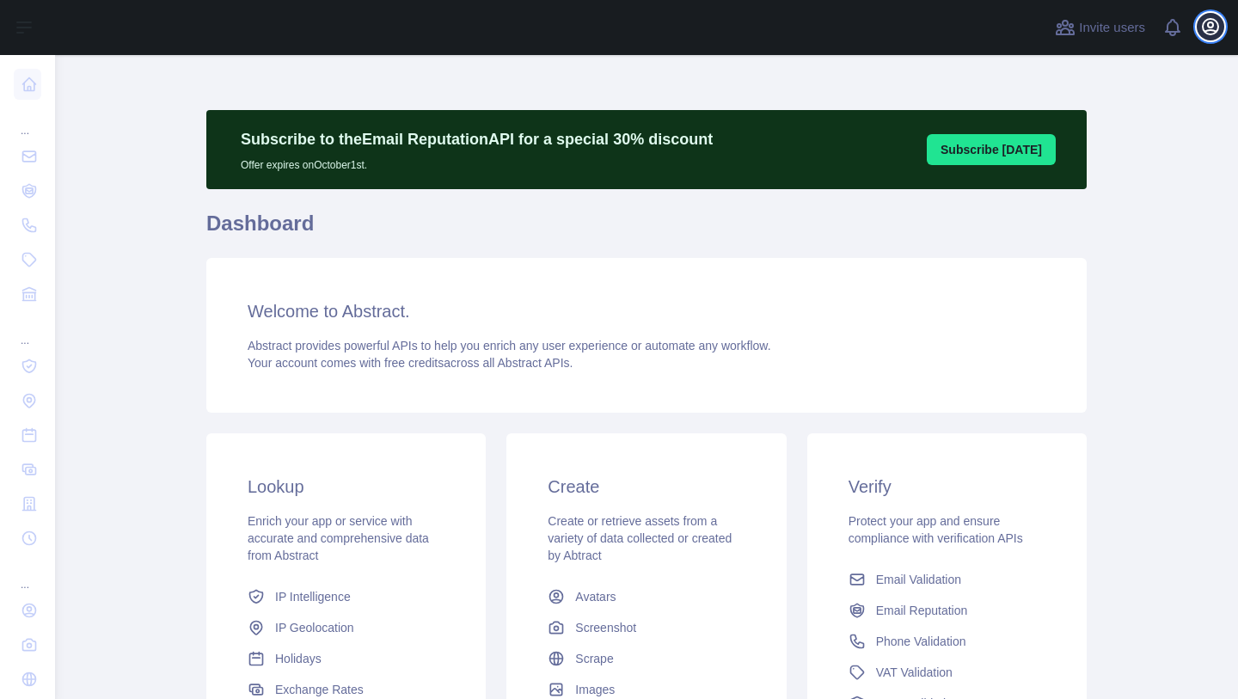
click at [1215, 29] on icon "button" at bounding box center [1210, 26] width 21 height 21
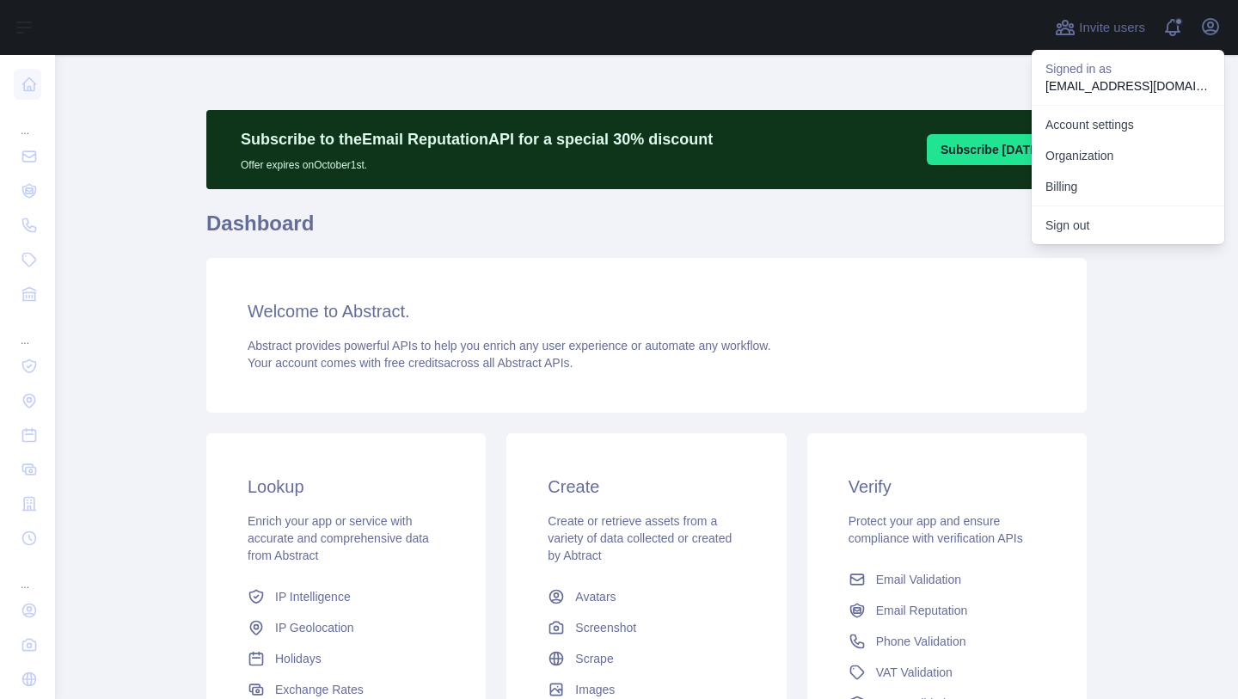
click at [946, 88] on div "Subscribe to the Email Reputation API for a special 30 % discount Offer expires…" at bounding box center [646, 495] width 881 height 881
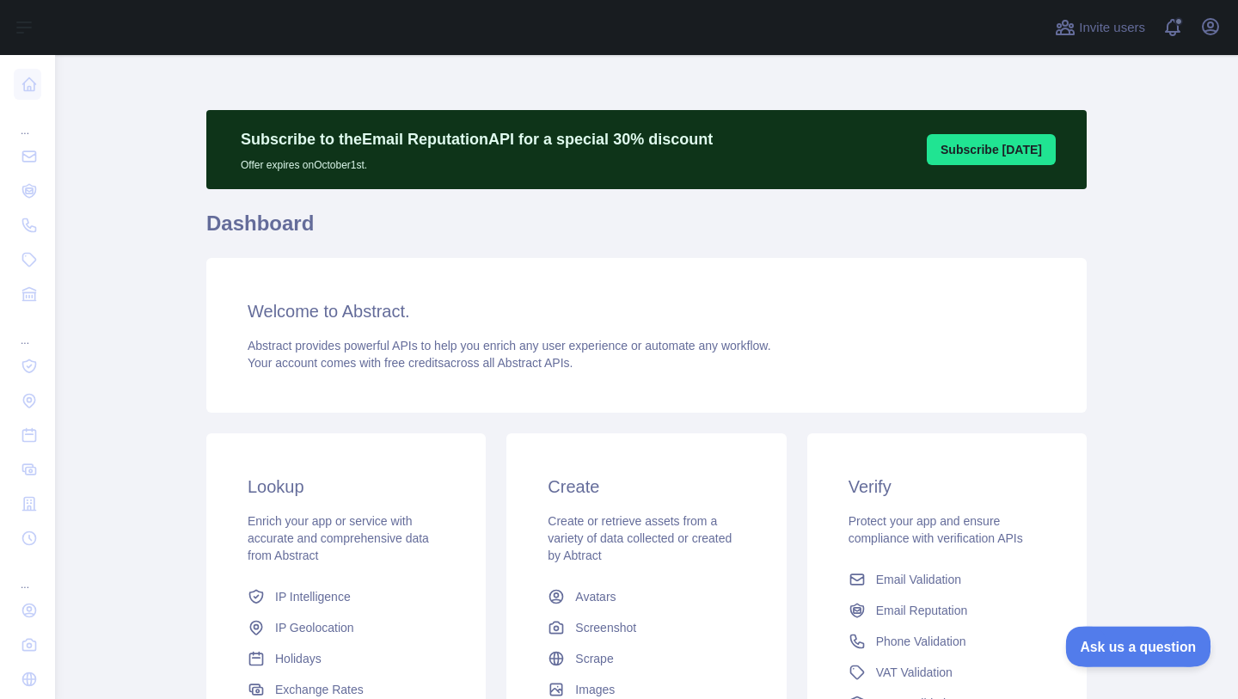
click at [1094, 648] on span "Ask us a question" at bounding box center [1129, 644] width 129 height 12
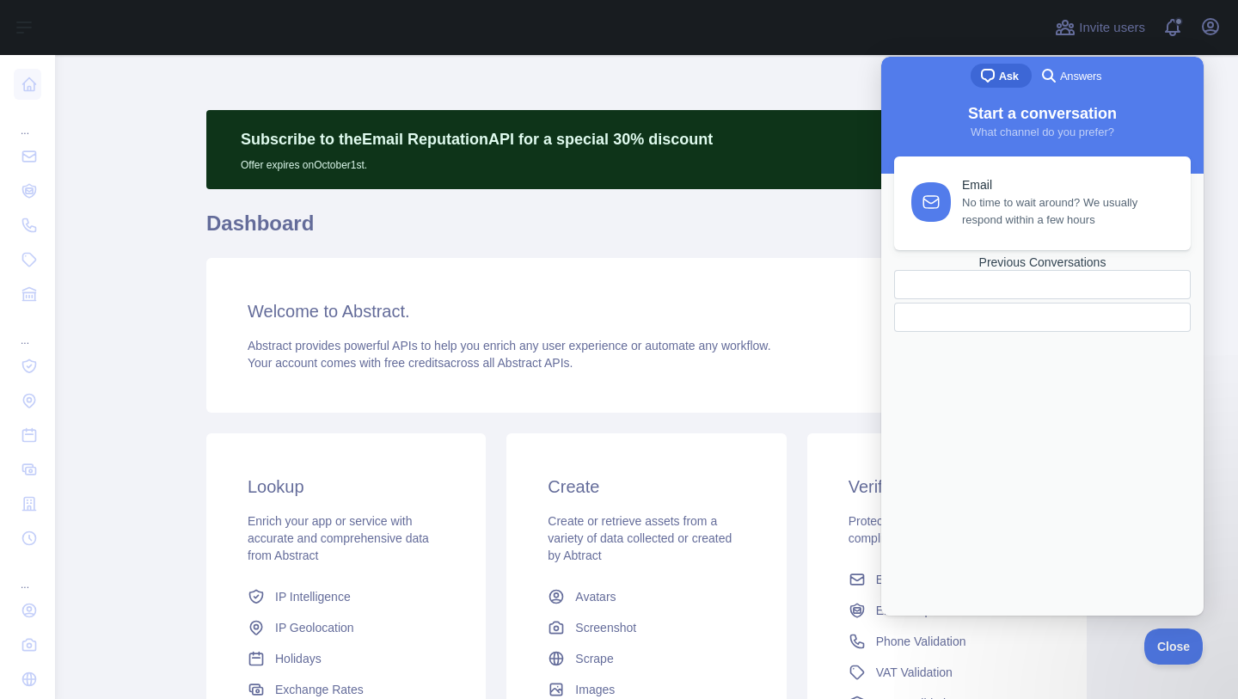
click at [1033, 270] on div "Previous Conversations" at bounding box center [1042, 262] width 297 height 15
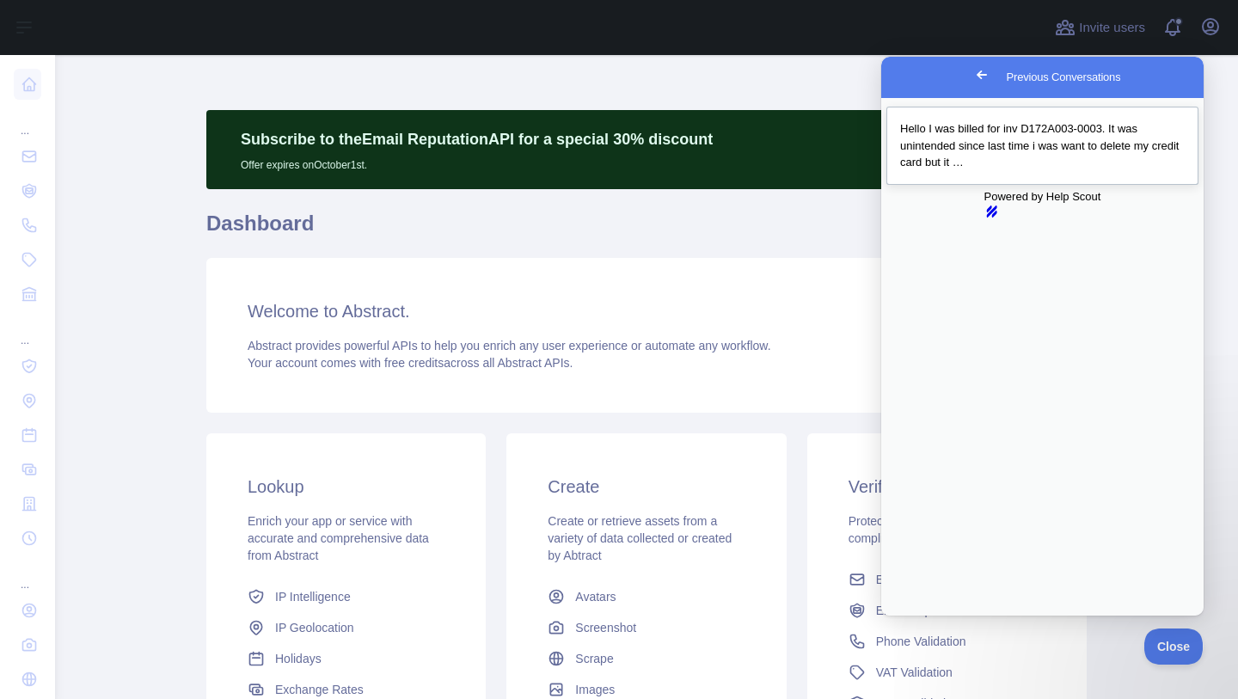
click at [1034, 175] on link "Hello I was billed for inv D172A003-0003. It was unintended since last time i w…" at bounding box center [1043, 146] width 312 height 78
